Goal: Task Accomplishment & Management: Complete application form

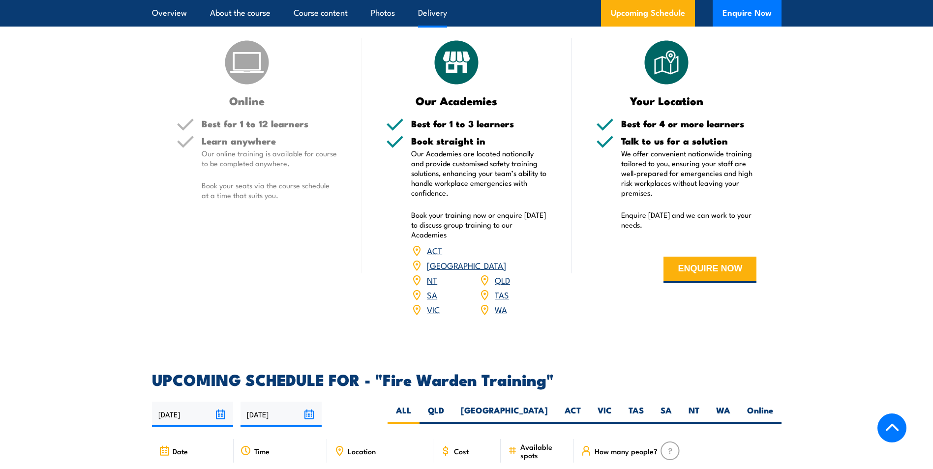
scroll to position [1525, 0]
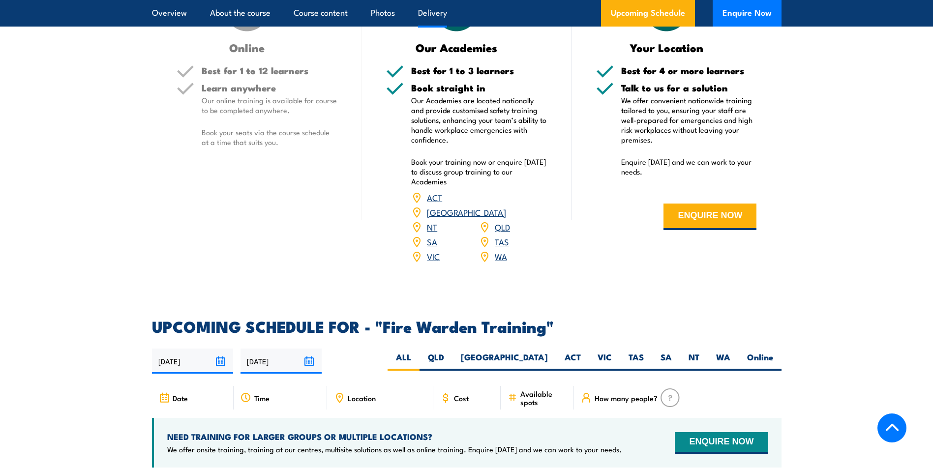
click at [501, 250] on link "WA" at bounding box center [501, 256] width 12 height 12
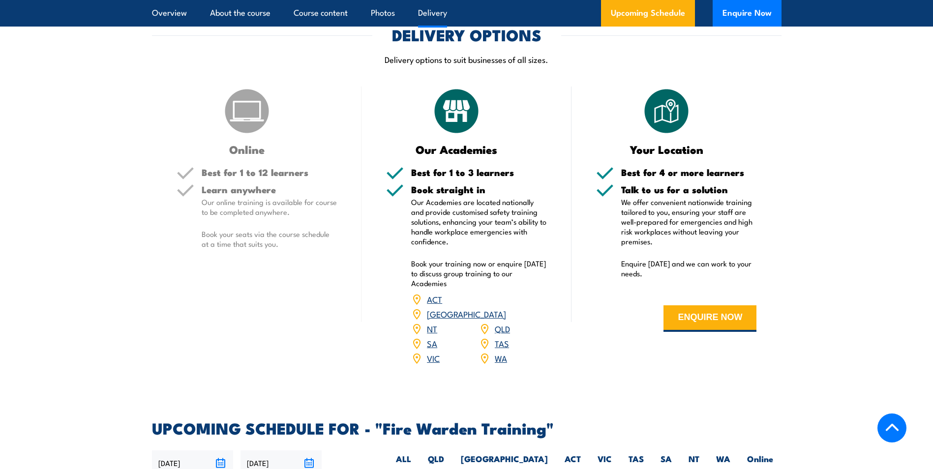
scroll to position [1338, 0]
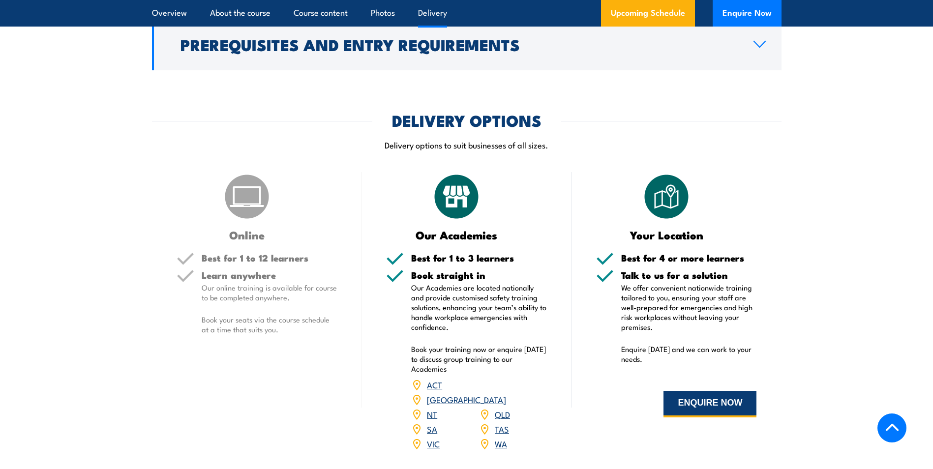
click at [689, 397] on button "ENQUIRE NOW" at bounding box center [710, 404] width 93 height 27
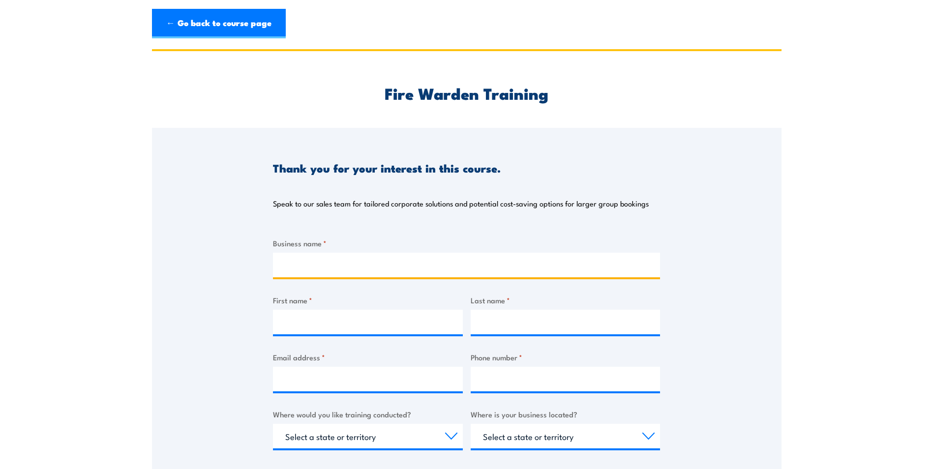
click at [307, 271] on input "Business name *" at bounding box center [466, 265] width 387 height 25
type input "Arche Health"
type input "Natalie A"
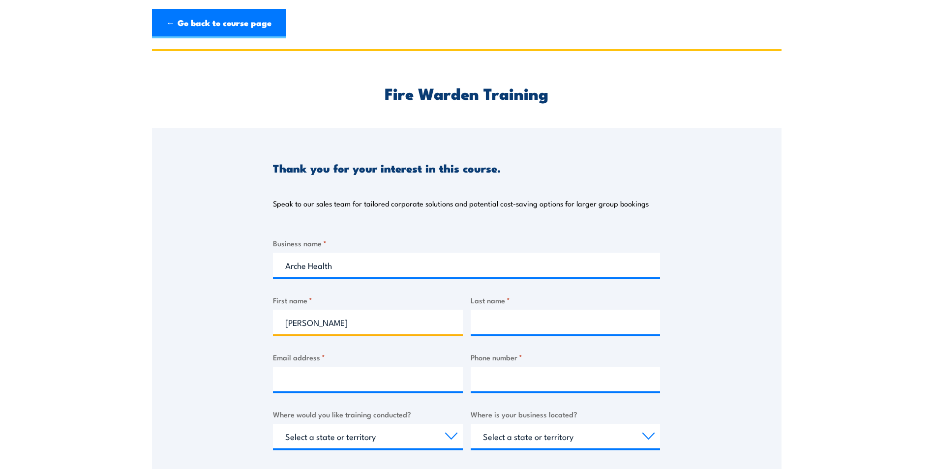
type input "McAllister"
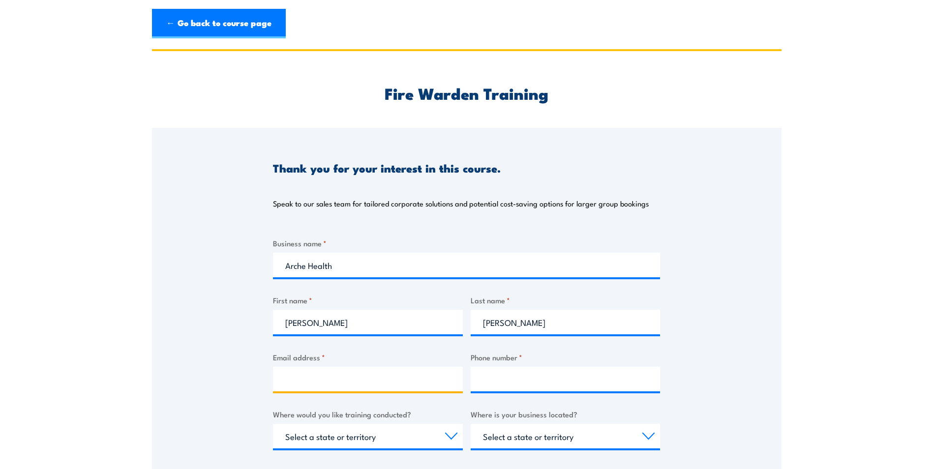
type input "nat_rae@westnet.com.au"
type input "0407908669"
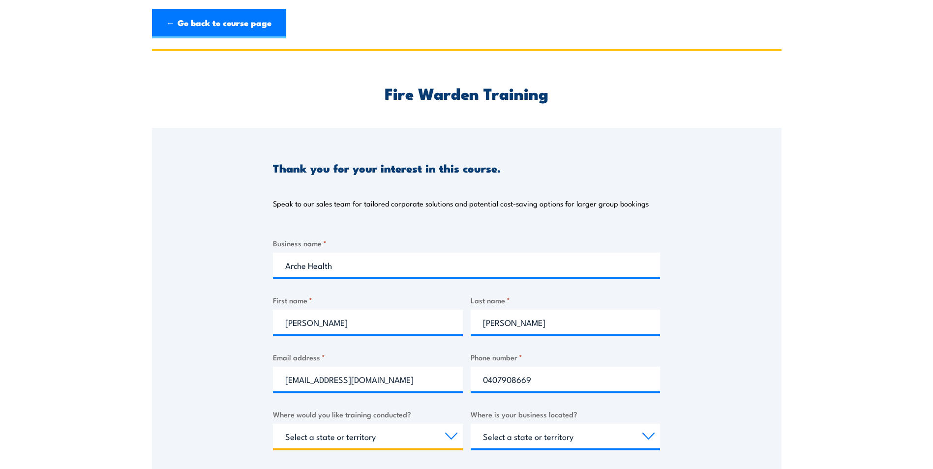
select select "WA"
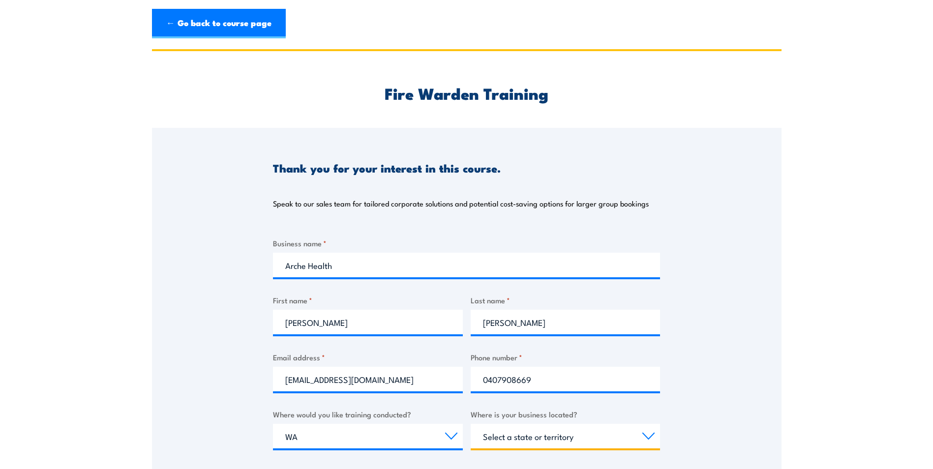
select select "WA"
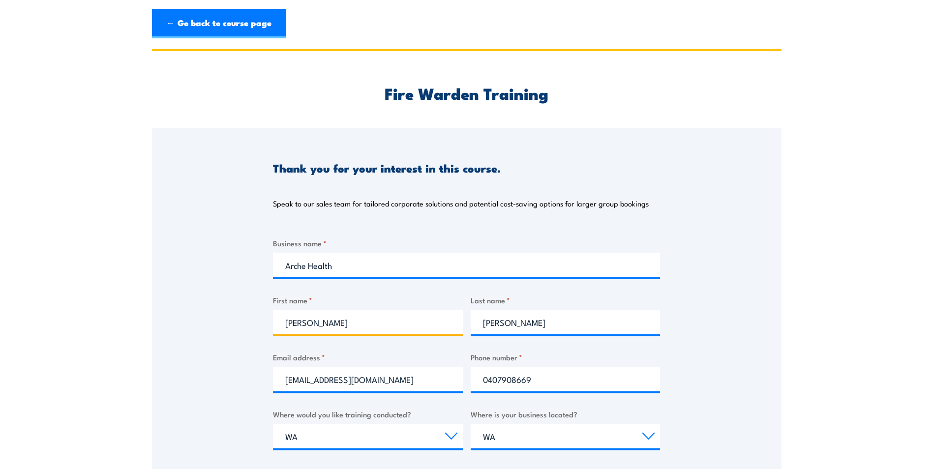
click at [322, 324] on input "Natalie A" at bounding box center [368, 322] width 190 height 25
type input "Natalie"
click at [281, 395] on div "Business name * Arche Health First name * Natalie Last name * McAllister Email …" at bounding box center [466, 423] width 387 height 370
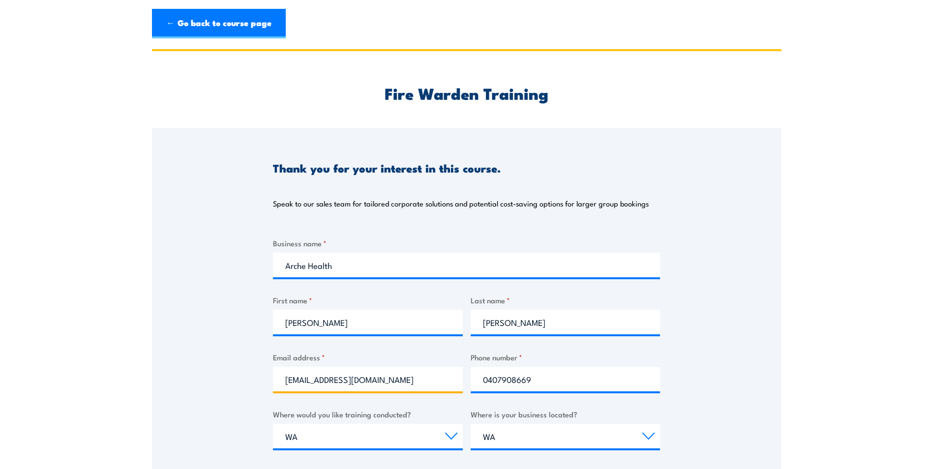
drag, startPoint x: 387, startPoint y: 382, endPoint x: 279, endPoint y: 384, distance: 107.8
click at [279, 384] on input "nat_rae@westnet.com.au" at bounding box center [368, 379] width 190 height 25
type input "n.mcallister@archehealth.com.au"
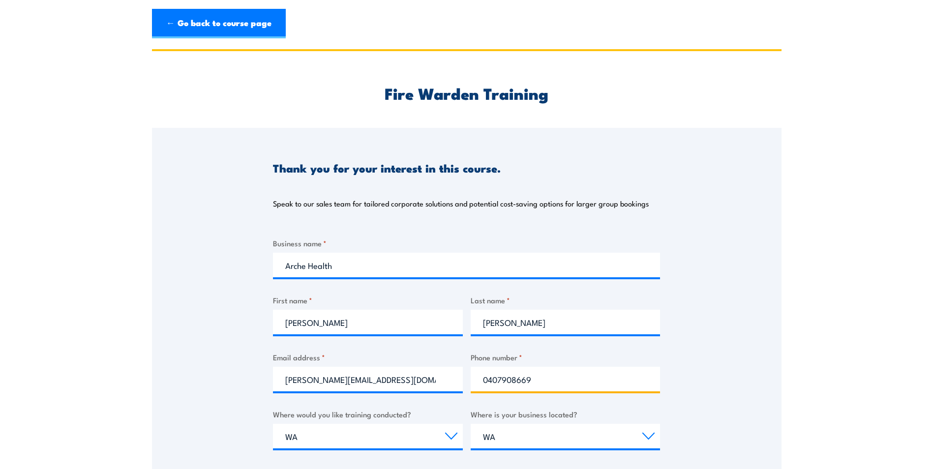
drag, startPoint x: 538, startPoint y: 378, endPoint x: 481, endPoint y: 380, distance: 56.6
click at [481, 380] on input "0407908669" at bounding box center [566, 379] width 190 height 25
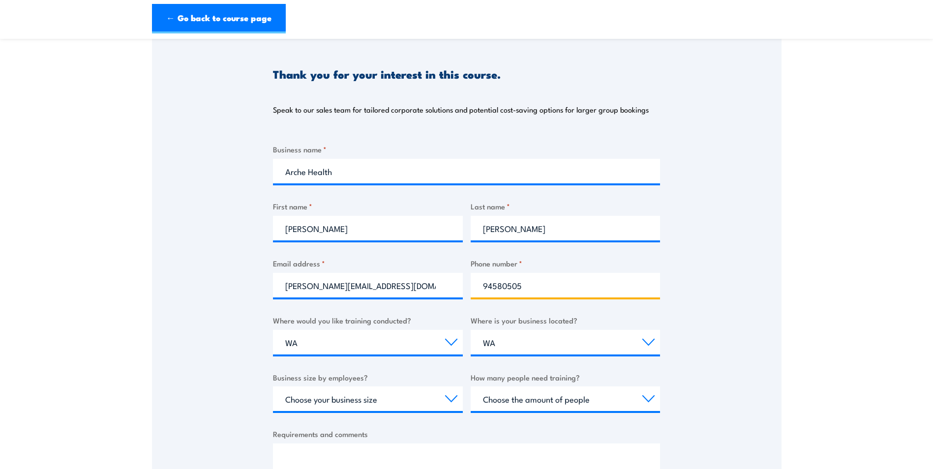
scroll to position [148, 0]
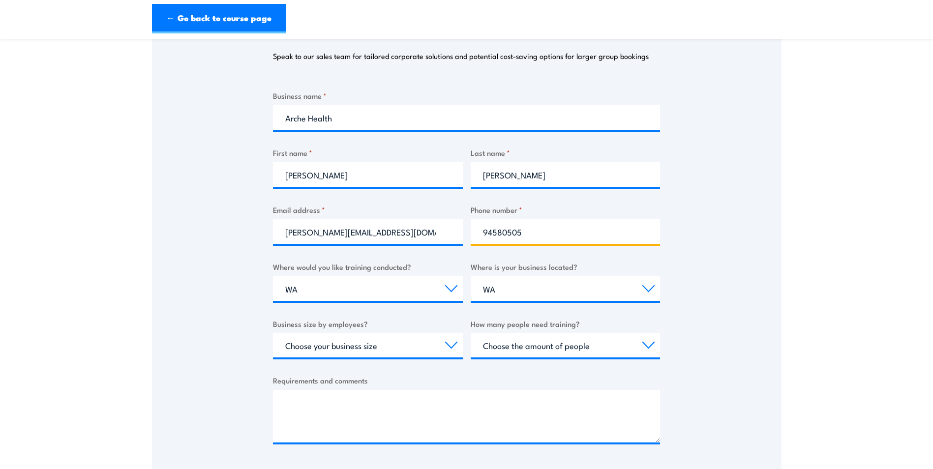
type input "94580505"
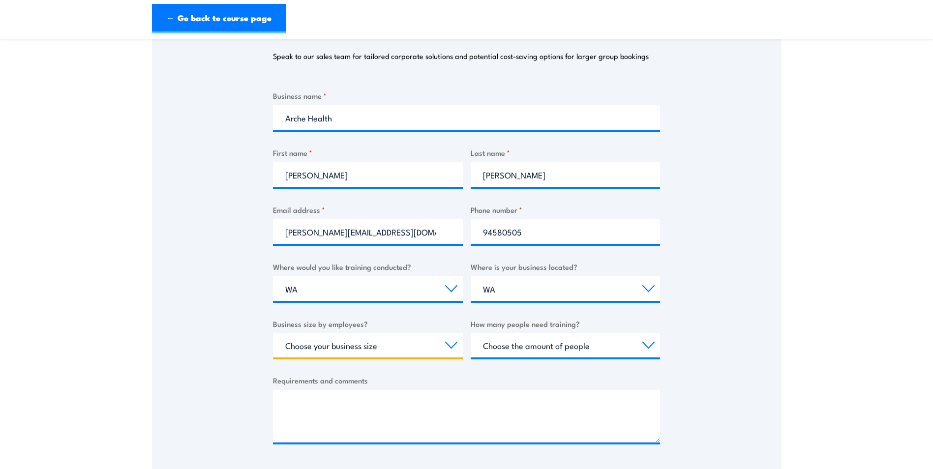
click at [454, 344] on select "Choose your business size 1 to 19 20 to 199 200+" at bounding box center [368, 345] width 190 height 25
select select "20 to 199"
click at [273, 333] on select "Choose your business size 1 to 19 20 to 199 200+" at bounding box center [368, 345] width 190 height 25
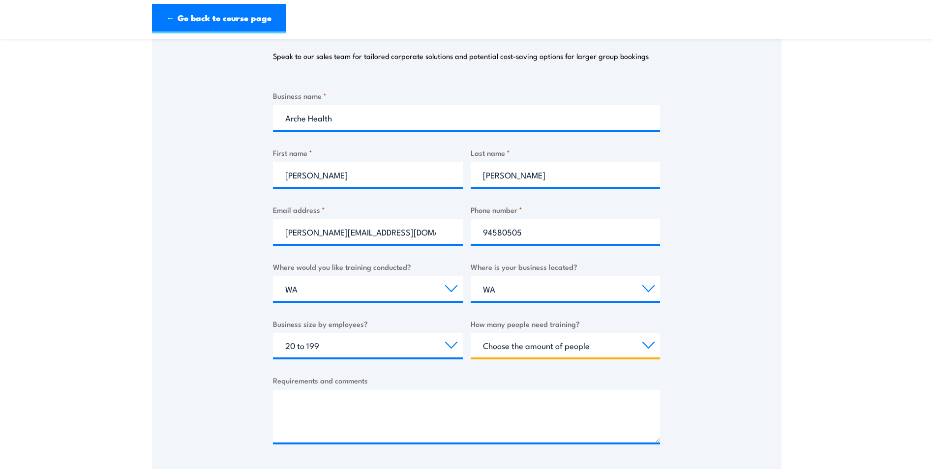
click at [644, 346] on select "Choose the amount of people 1 to 4 5 to 19 20+" at bounding box center [566, 345] width 190 height 25
select select "5 to 19"
click at [471, 333] on select "Choose the amount of people 1 to 4 5 to 19 20+" at bounding box center [566, 345] width 190 height 25
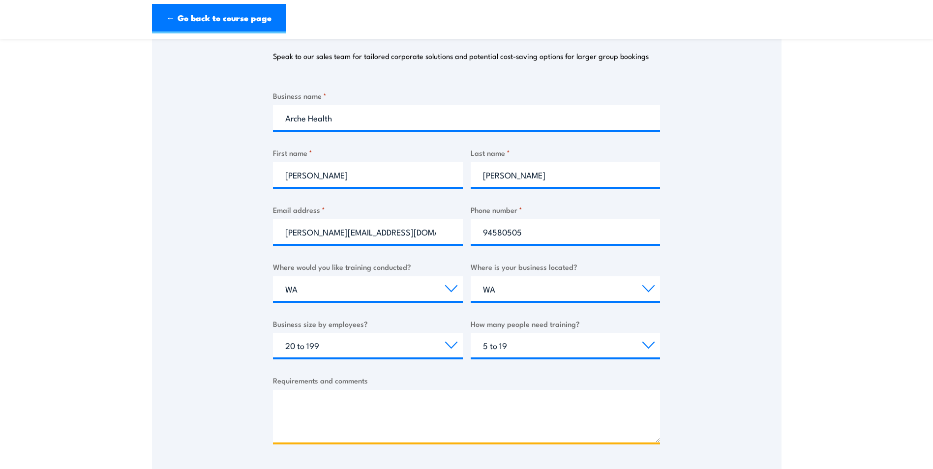
click at [514, 411] on textarea "Requirements and comments" at bounding box center [466, 416] width 387 height 53
drag, startPoint x: 316, startPoint y: 402, endPoint x: 294, endPoint y: 401, distance: 22.1
click at [294, 401] on textarea "Rerusing pricing for fire warden traingn at ur site please." at bounding box center [466, 416] width 387 height 53
click at [368, 403] on textarea "Requesting pricing for fire warden traingn at ur site please." at bounding box center [466, 416] width 387 height 53
drag, startPoint x: 456, startPoint y: 406, endPoint x: 444, endPoint y: 404, distance: 11.5
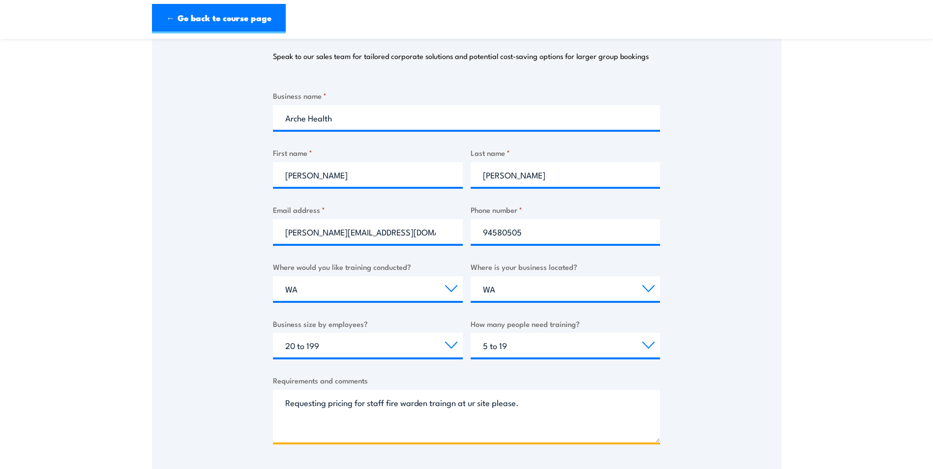
click at [444, 404] on textarea "Requesting pricing for staff fire warden traingn at ur site please." at bounding box center [466, 416] width 387 height 53
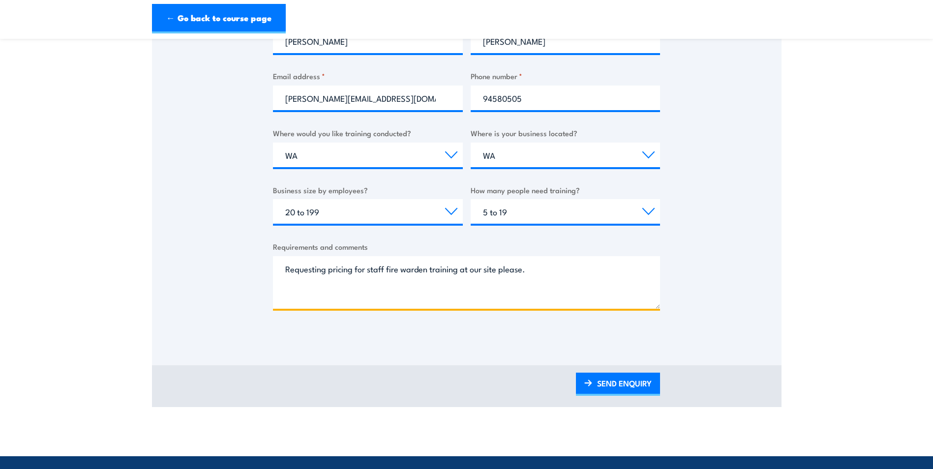
scroll to position [394, 0]
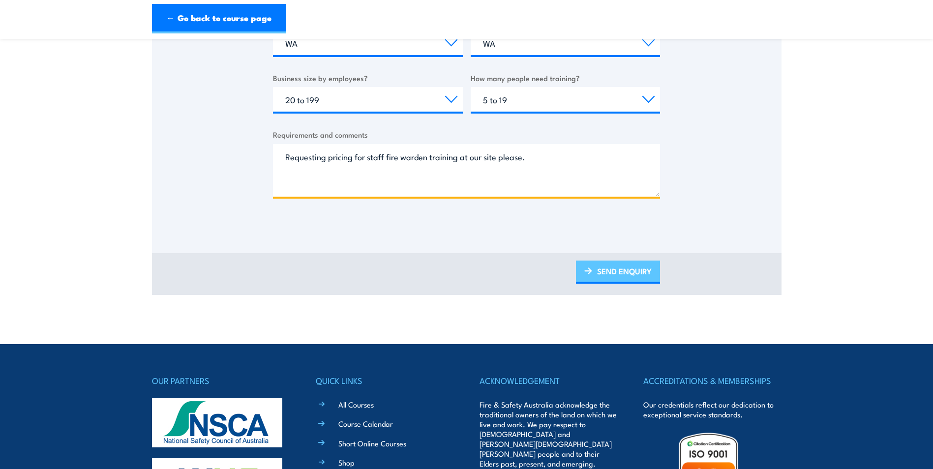
type textarea "Requesting pricing for staff fire warden training at our site please."
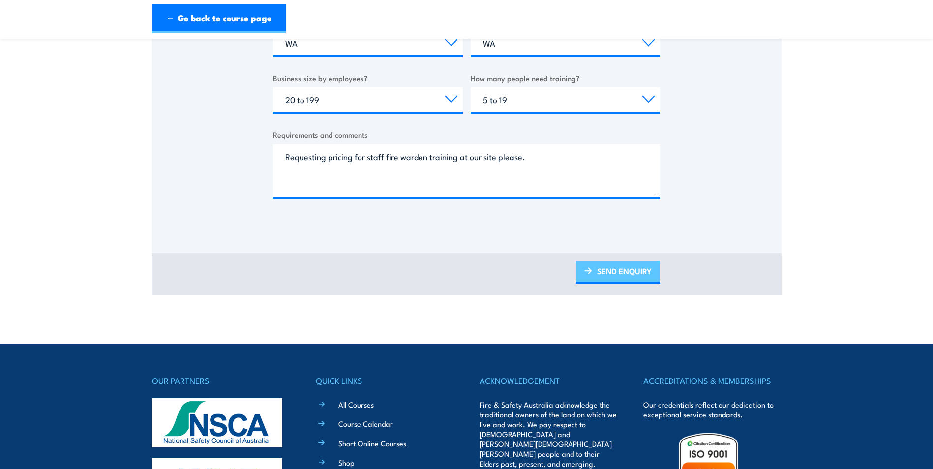
click at [601, 270] on link "SEND ENQUIRY" at bounding box center [618, 272] width 84 height 23
click at [638, 275] on link "SEND ENQUIRY" at bounding box center [618, 272] width 84 height 23
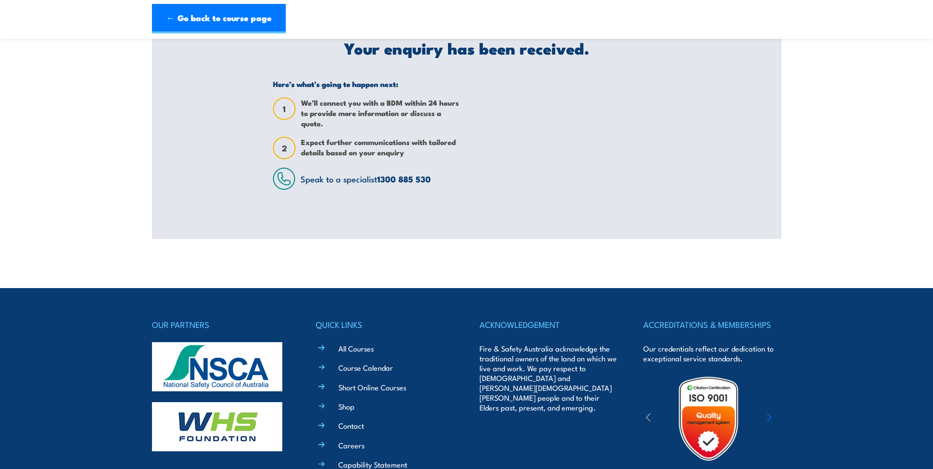
scroll to position [0, 0]
